Goal: Task Accomplishment & Management: Use online tool/utility

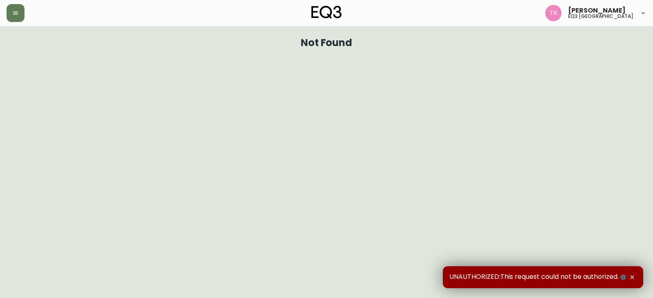
click at [6, 15] on header "[PERSON_NAME] eq3 [GEOGRAPHIC_DATA]" at bounding box center [326, 13] width 653 height 26
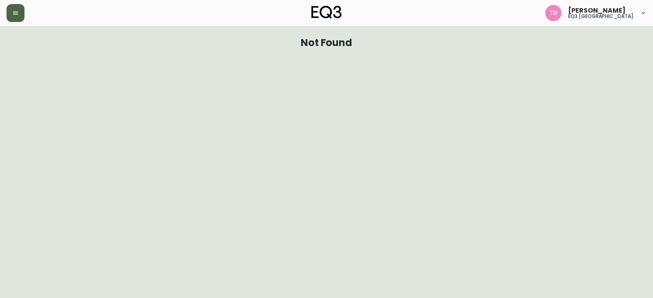
click at [16, 17] on button "button" at bounding box center [16, 13] width 18 height 18
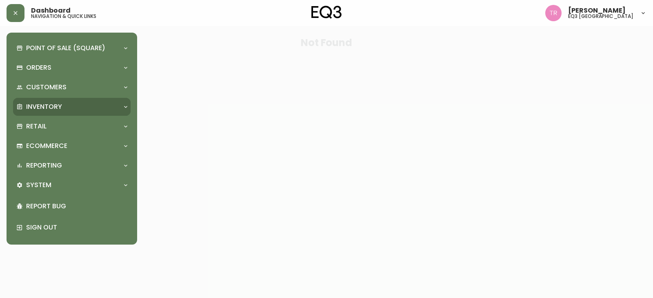
click at [50, 104] on p "Inventory" at bounding box center [44, 106] width 36 height 9
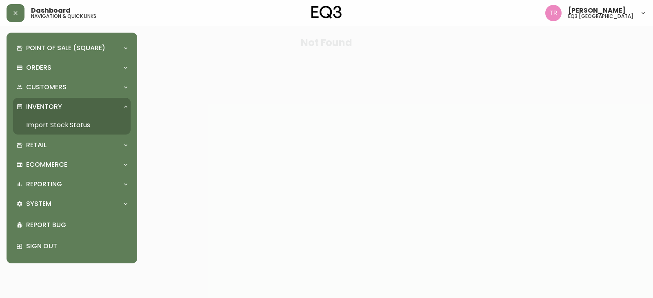
click at [55, 122] on link "Import Stock Status" at bounding box center [72, 125] width 118 height 19
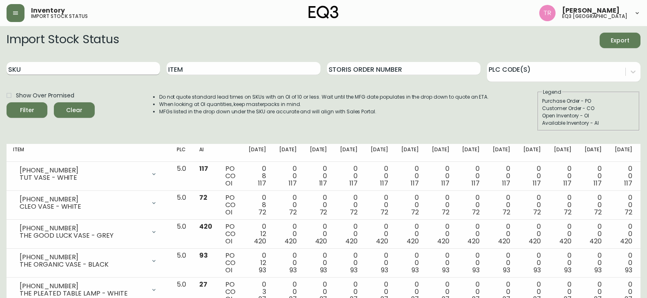
click at [63, 73] on input "SKU" at bounding box center [83, 68] width 153 height 13
paste input "[PHONE_NUMBER]"
click at [7, 102] on button "Filter" at bounding box center [27, 110] width 41 height 16
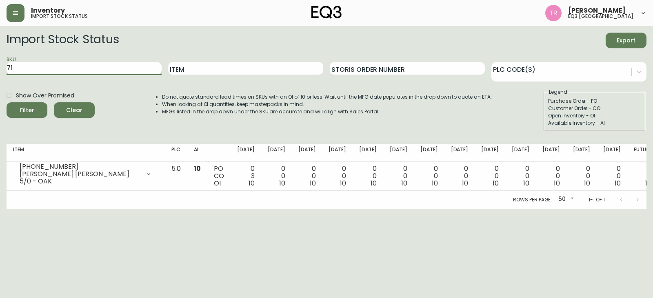
type input "7"
paste input "[PHONE_NUMBER]"
type input "[PHONE_NUMBER]"
click at [7, 102] on button "Filter" at bounding box center [27, 110] width 41 height 16
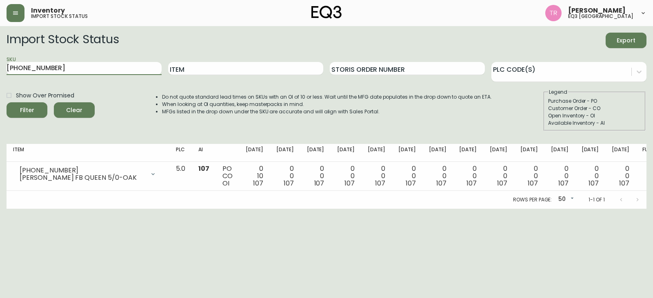
drag, startPoint x: 73, startPoint y: 69, endPoint x: 0, endPoint y: 75, distance: 73.7
click at [0, 75] on main "Import Stock Status Export SKU [PHONE_NUMBER] Item Storis Order Number PLC Code…" at bounding box center [326, 117] width 653 height 183
paste input "[PHONE_NUMBER]"
click at [7, 102] on button "Filter" at bounding box center [27, 110] width 41 height 16
type input "7"
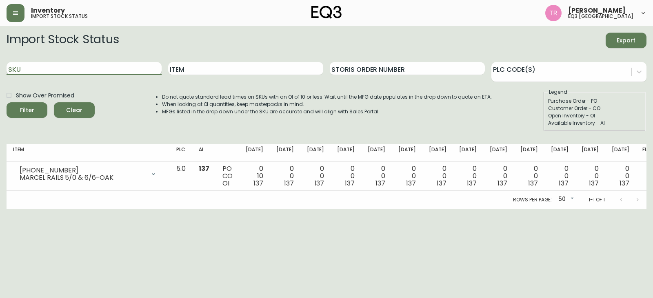
paste input "[PHONE_NUMBER]"
click at [7, 102] on button "Filter" at bounding box center [27, 110] width 41 height 16
type input "3"
paste input "[PHONE_NUMBER]"
click at [7, 102] on button "Filter" at bounding box center [27, 110] width 41 height 16
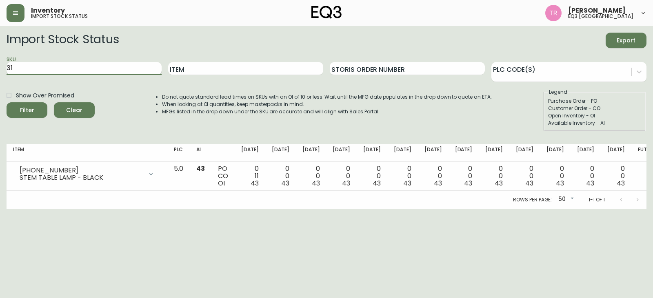
type input "3"
click at [30, 71] on input "SKU" at bounding box center [84, 68] width 155 height 13
click at [7, 102] on button "Filter" at bounding box center [27, 110] width 41 height 16
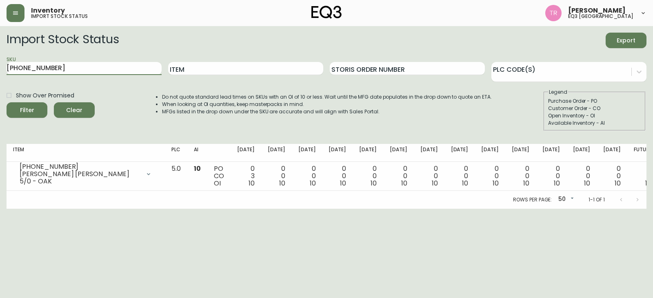
click at [7, 102] on button "Filter" at bounding box center [27, 110] width 41 height 16
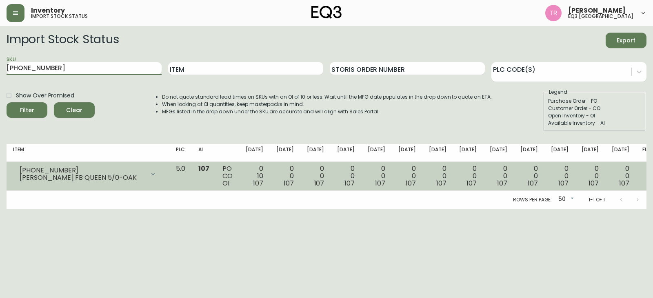
type input "[PHONE_NUMBER]"
click at [7, 102] on button "Filter" at bounding box center [27, 110] width 41 height 16
